Goal: Navigation & Orientation: Find specific page/section

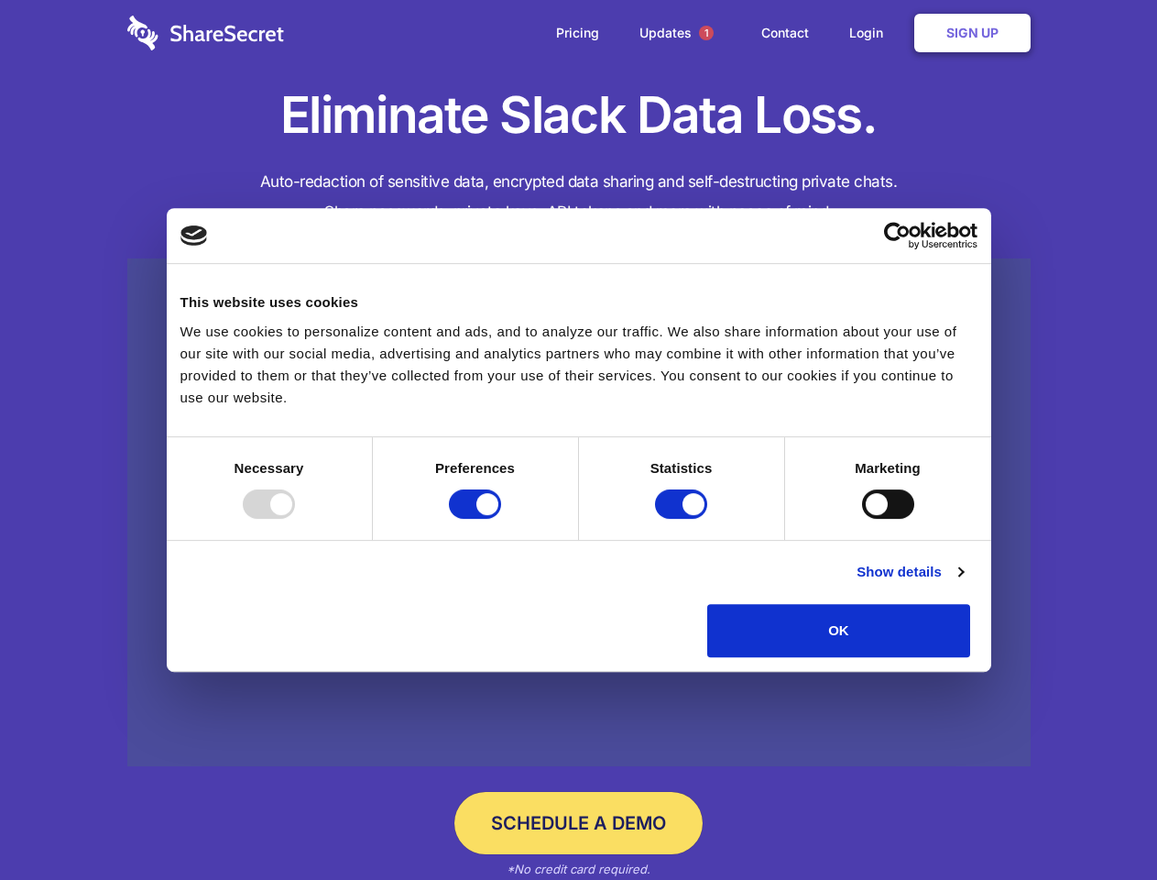
click at [295, 519] on div at bounding box center [269, 503] width 52 height 29
click at [501, 519] on input "Preferences" at bounding box center [475, 503] width 52 height 29
checkbox input "false"
click at [684, 519] on input "Statistics" at bounding box center [681, 503] width 52 height 29
checkbox input "false"
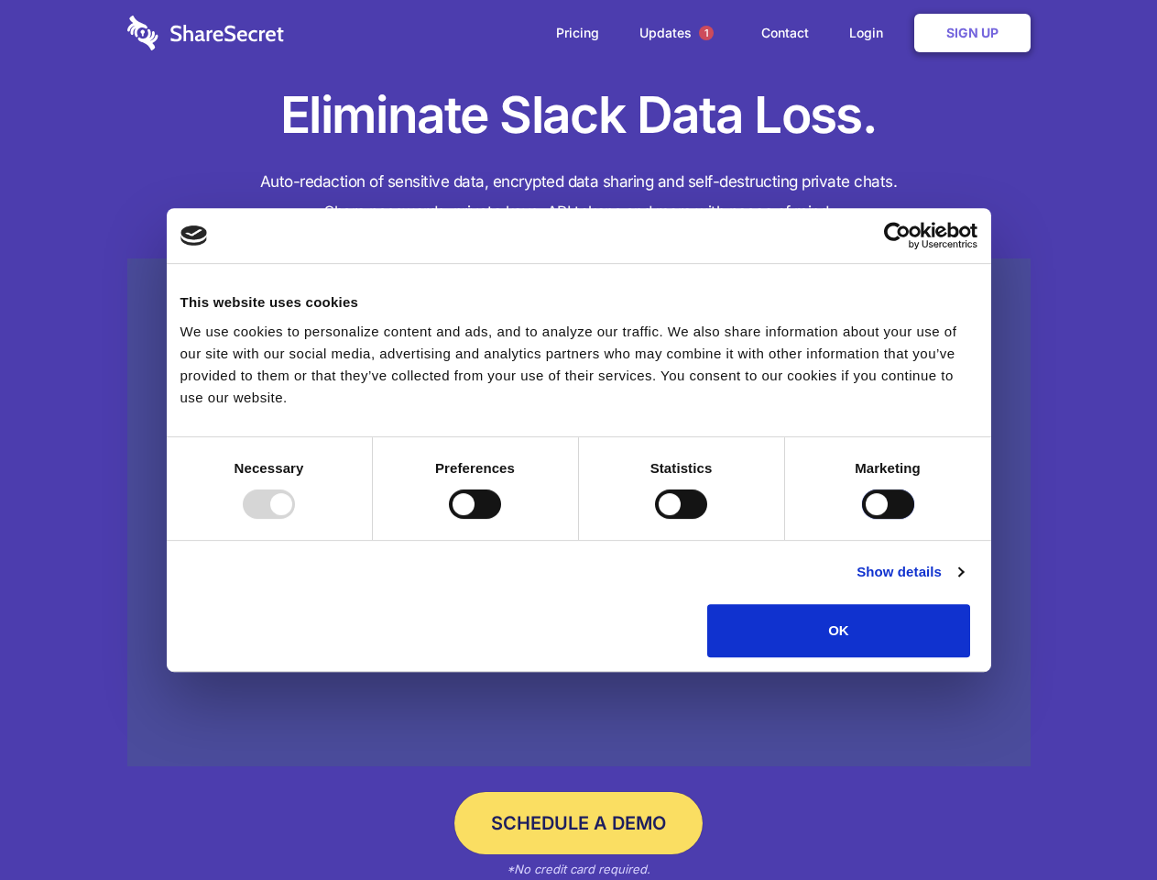
click at [862, 519] on input "Marketing" at bounding box center [888, 503] width 52 height 29
checkbox input "true"
click at [963, 583] on link "Show details" at bounding box center [910, 572] width 106 height 22
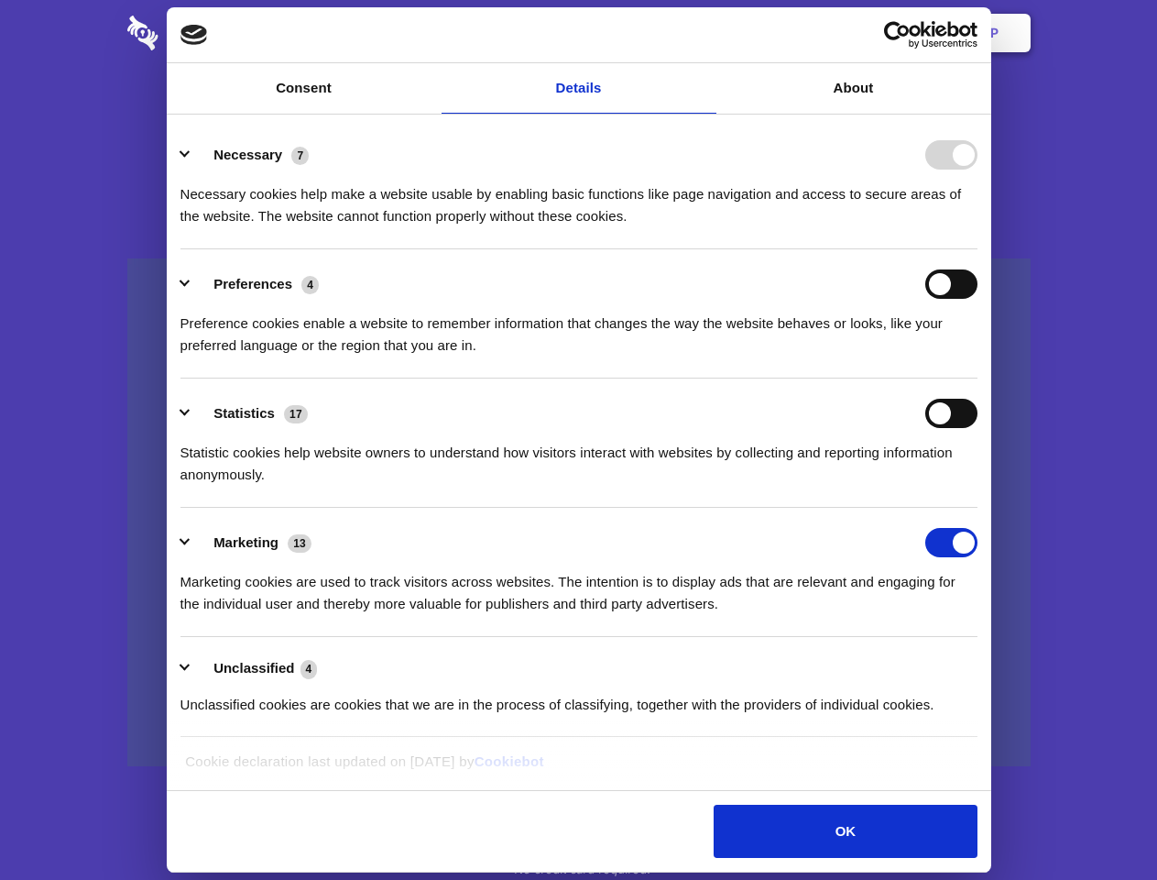
click at [978, 249] on li "Necessary 7 Necessary cookies help make a website usable by enabling basic func…" at bounding box center [579, 184] width 797 height 129
click at [706, 33] on span "1" at bounding box center [706, 33] width 15 height 15
